Goal: Information Seeking & Learning: Learn about a topic

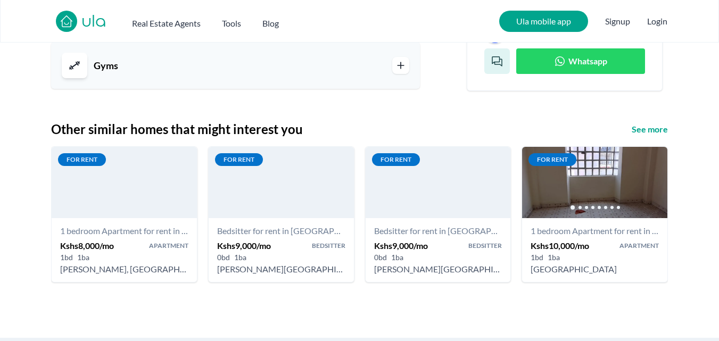
scroll to position [1225, 0]
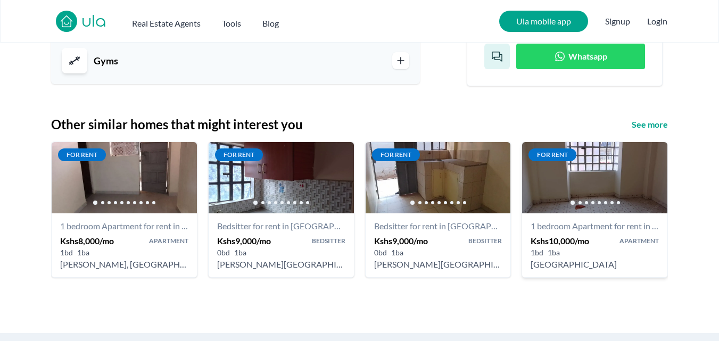
click at [563, 225] on h4 "1 bedroom Apartment for rent in [GEOGRAPHIC_DATA] - Kshs 10,000/mo - Kenmatt Bo…" at bounding box center [595, 226] width 128 height 13
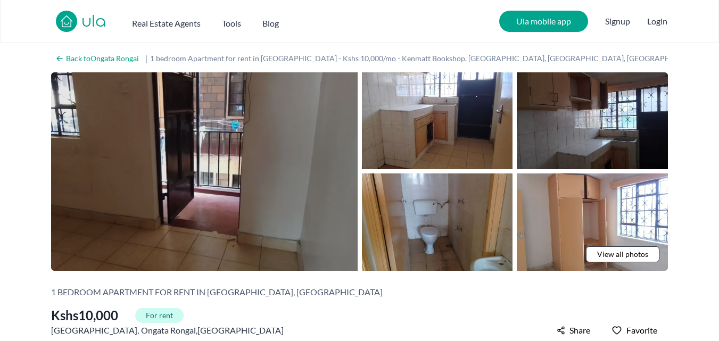
click at [292, 169] on img at bounding box center [204, 171] width 307 height 199
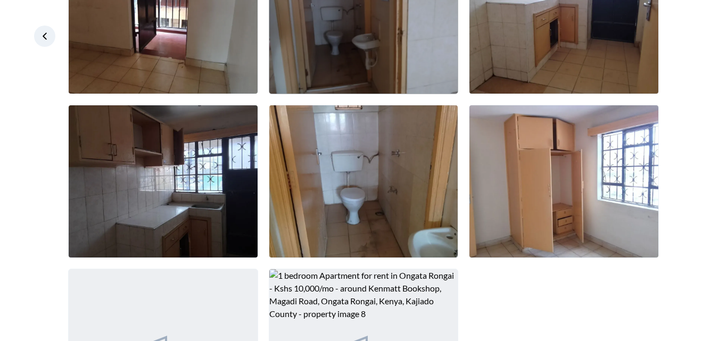
scroll to position [65, 0]
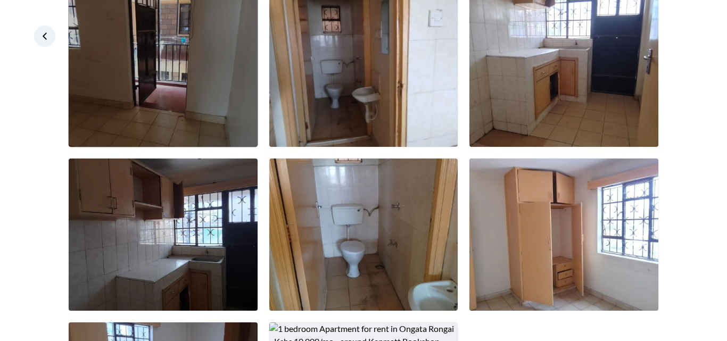
click at [195, 113] on img at bounding box center [163, 71] width 189 height 152
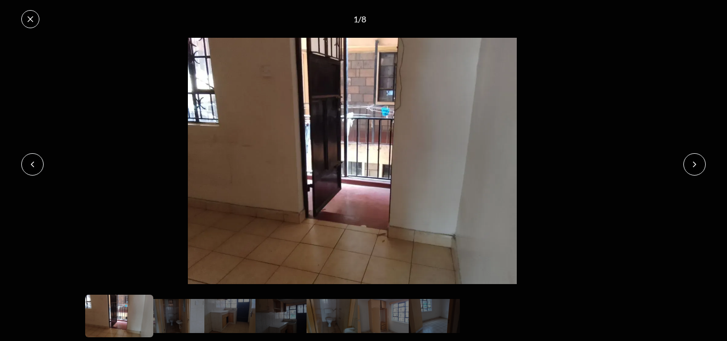
click at [691, 162] on icon at bounding box center [695, 164] width 9 height 9
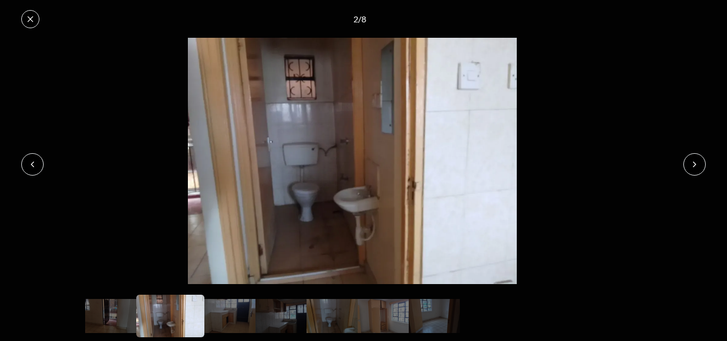
click at [691, 162] on icon at bounding box center [695, 164] width 9 height 9
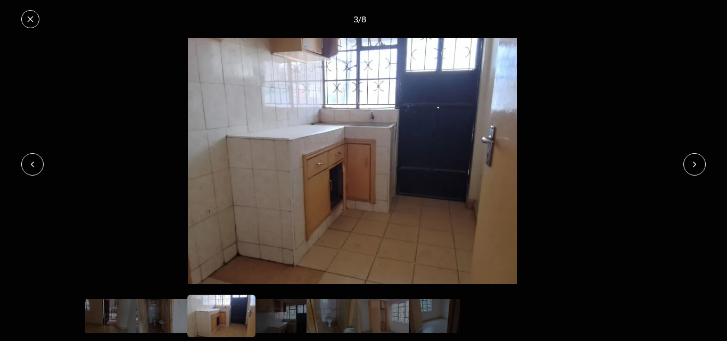
click at [691, 162] on icon at bounding box center [695, 164] width 9 height 9
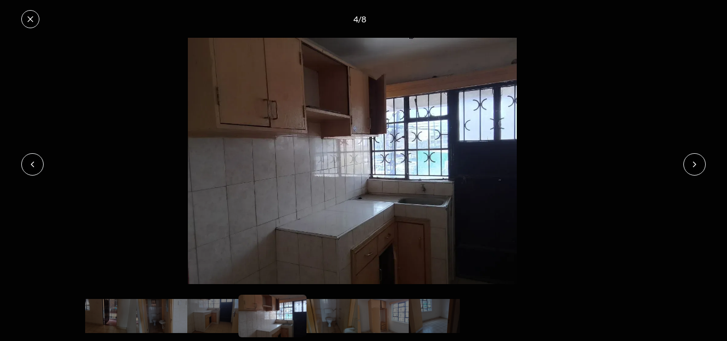
click at [691, 162] on icon at bounding box center [695, 164] width 9 height 9
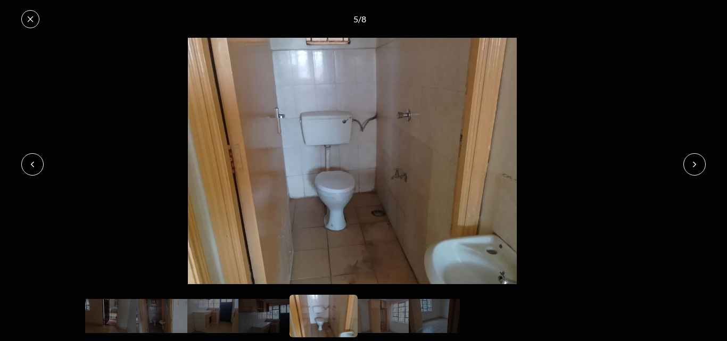
click at [691, 162] on icon at bounding box center [695, 164] width 9 height 9
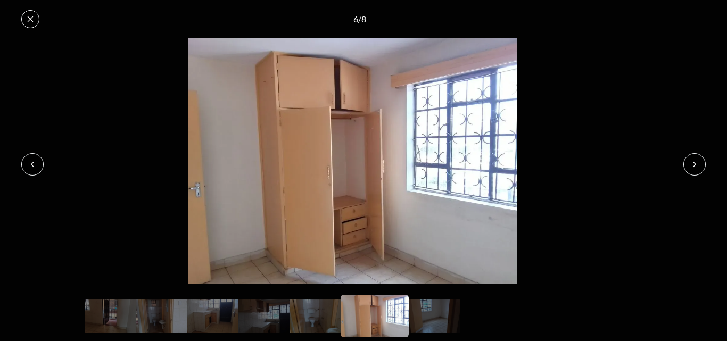
click at [691, 162] on icon at bounding box center [695, 164] width 9 height 9
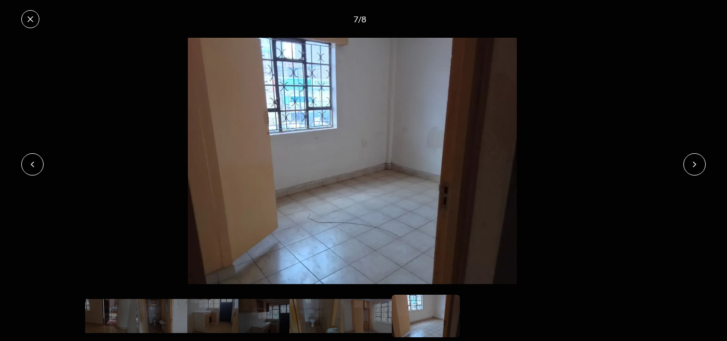
click at [37, 13] on button at bounding box center [30, 19] width 18 height 18
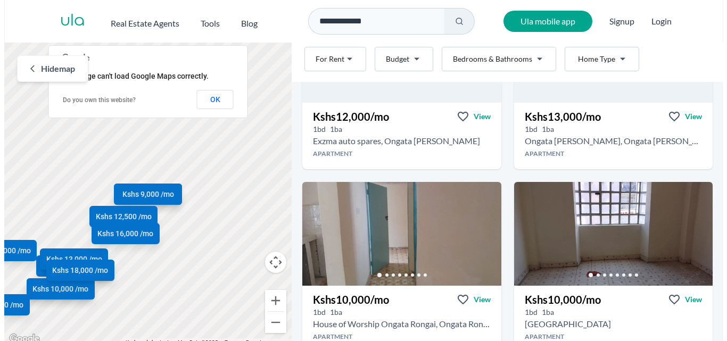
scroll to position [745, 0]
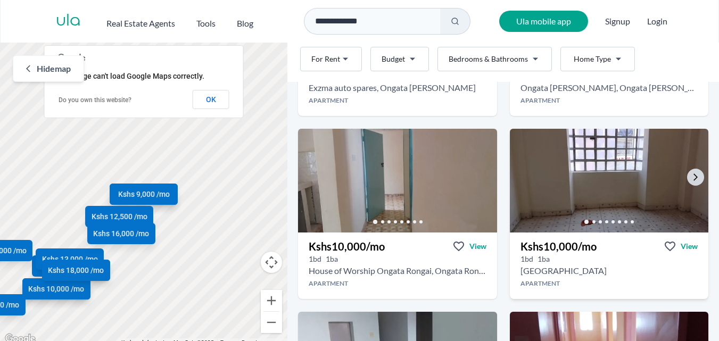
click at [577, 173] on img at bounding box center [609, 180] width 209 height 109
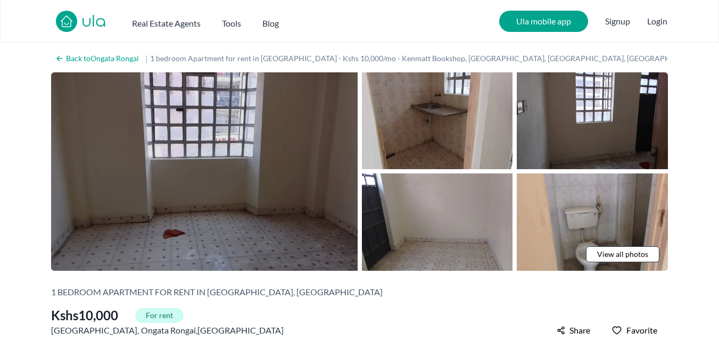
click at [282, 165] on img at bounding box center [204, 171] width 307 height 199
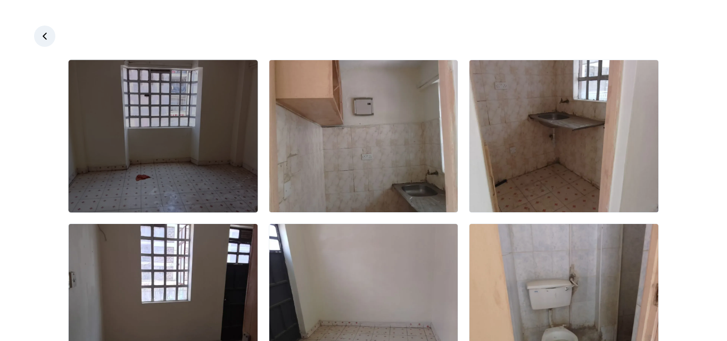
click at [203, 146] on img at bounding box center [163, 136] width 189 height 152
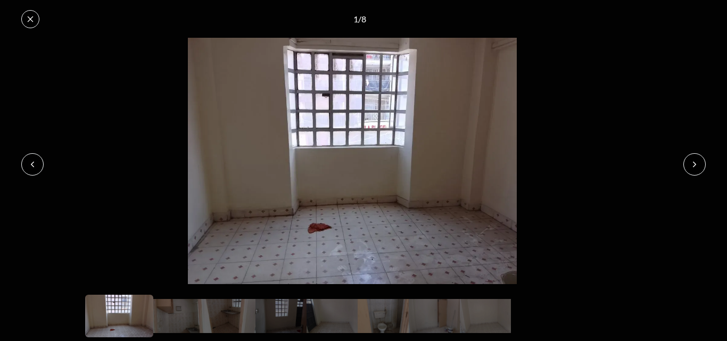
click at [696, 162] on icon at bounding box center [695, 164] width 9 height 9
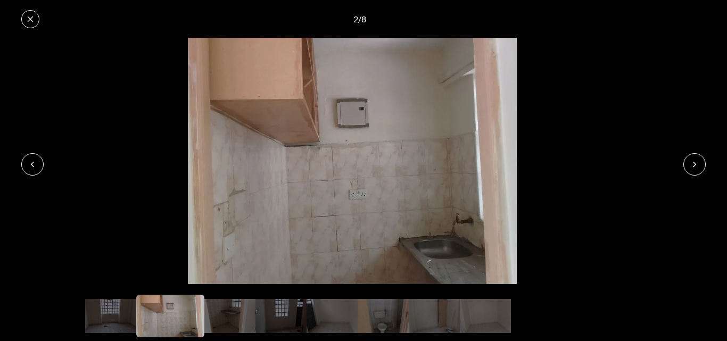
click at [696, 162] on icon at bounding box center [695, 164] width 9 height 9
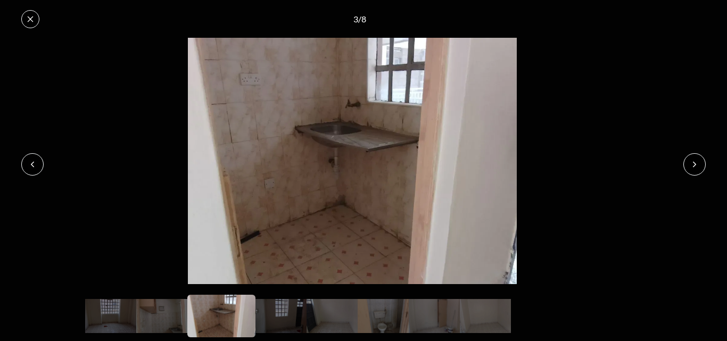
click at [696, 162] on icon at bounding box center [695, 164] width 9 height 9
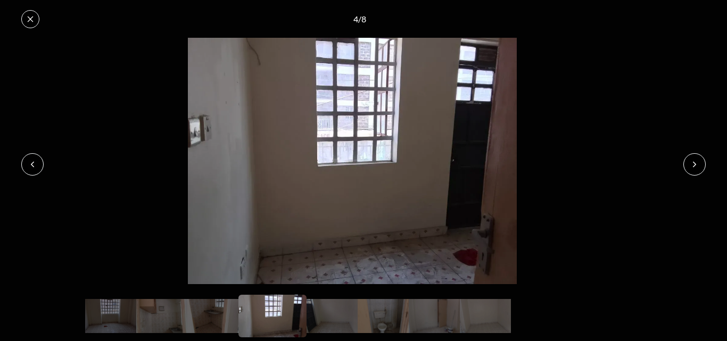
click at [696, 162] on icon at bounding box center [695, 164] width 9 height 9
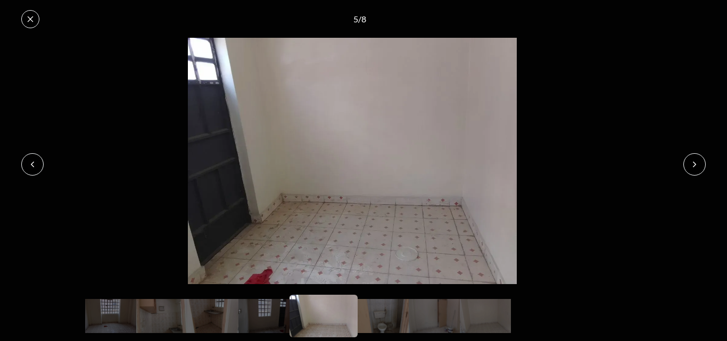
click at [696, 162] on icon at bounding box center [695, 164] width 9 height 9
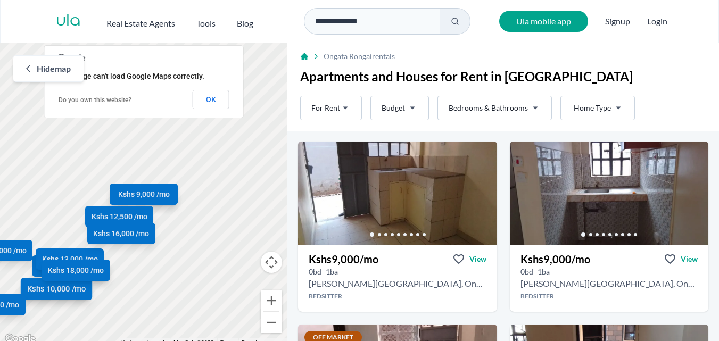
click at [58, 289] on span "Kshs 10,000 /mo" at bounding box center [56, 289] width 59 height 11
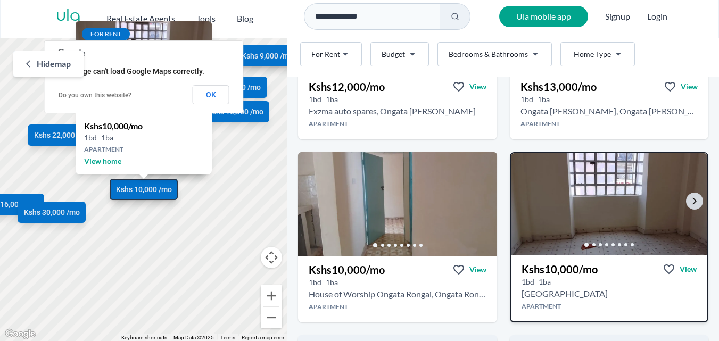
scroll to position [699, 0]
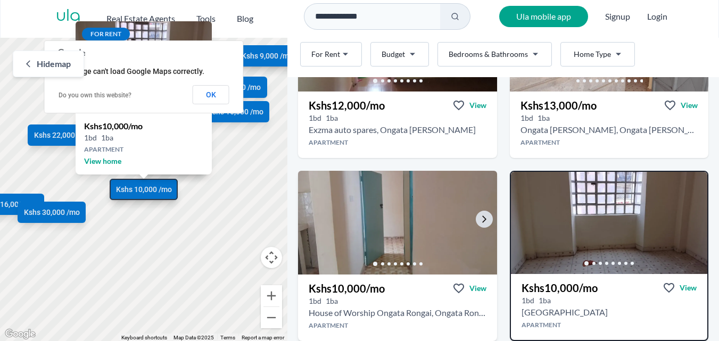
click at [483, 201] on img at bounding box center [397, 222] width 209 height 109
